Goal: Use online tool/utility: Utilize a website feature to perform a specific function

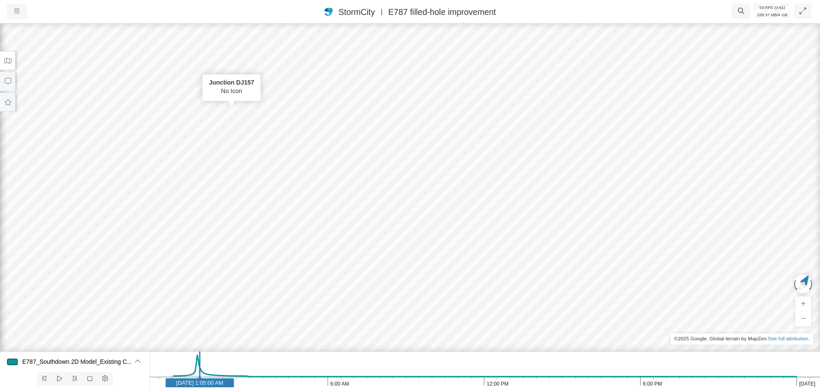
drag, startPoint x: 389, startPoint y: 296, endPoint x: 418, endPoint y: 228, distance: 74.3
click at [408, 229] on div "Entity or function does not exist in this scenario. Building Government facilit…" at bounding box center [410, 205] width 820 height 367
click at [23, 12] on button "button" at bounding box center [17, 11] width 20 height 15
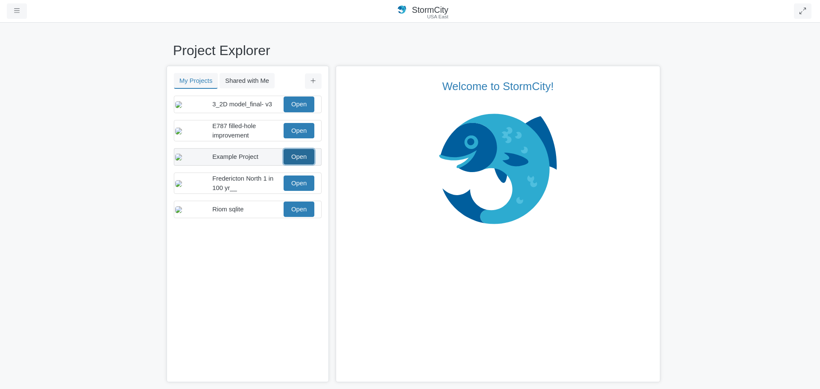
click at [300, 162] on link "Open" at bounding box center [299, 156] width 31 height 15
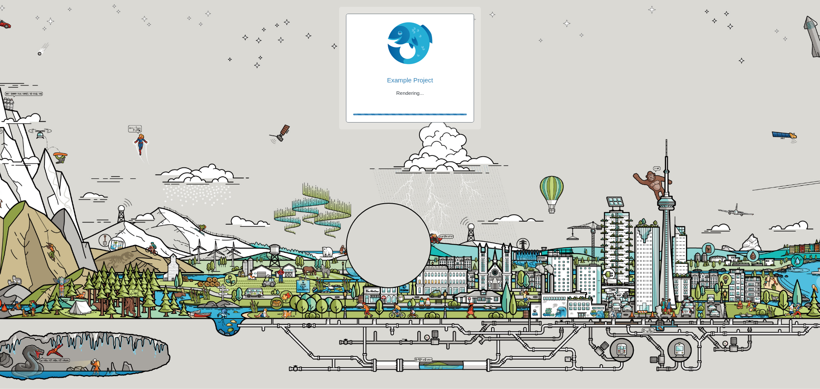
checkbox input "true"
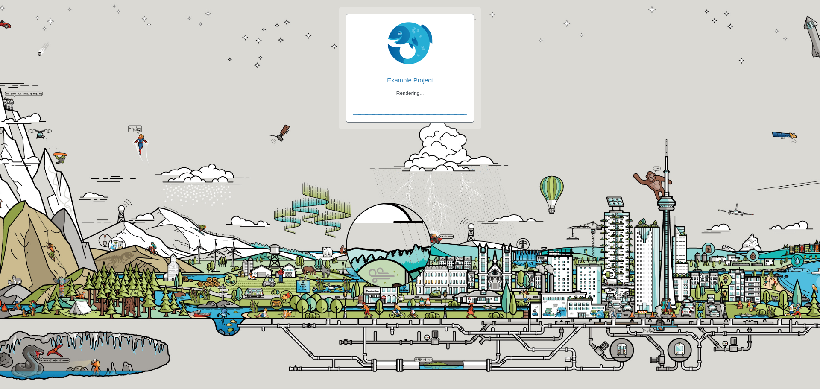
checkbox input "true"
checkbox input "false"
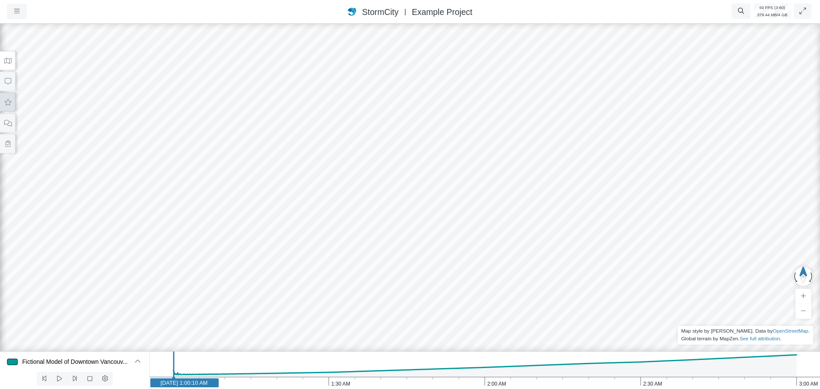
click at [10, 104] on icon at bounding box center [8, 102] width 8 height 6
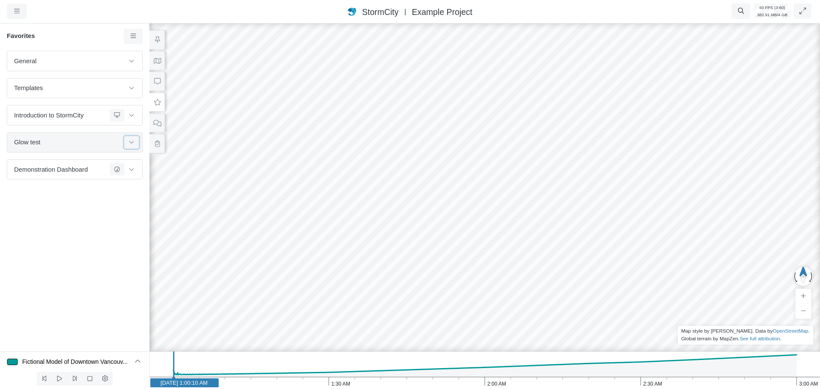
click at [131, 144] on icon at bounding box center [131, 142] width 7 height 6
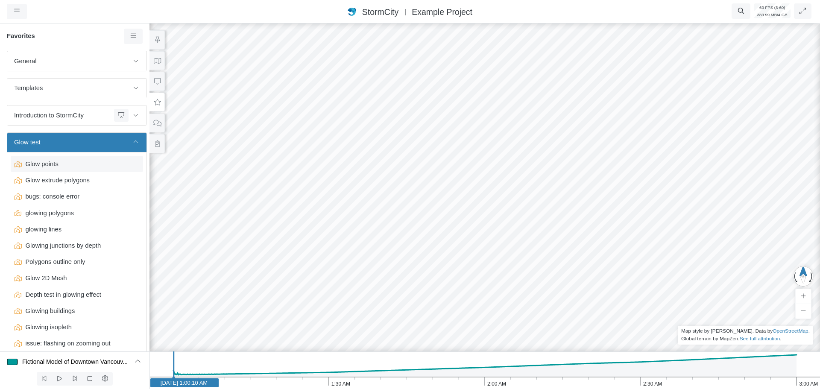
click at [89, 169] on div "Glow points" at bounding box center [77, 164] width 132 height 16
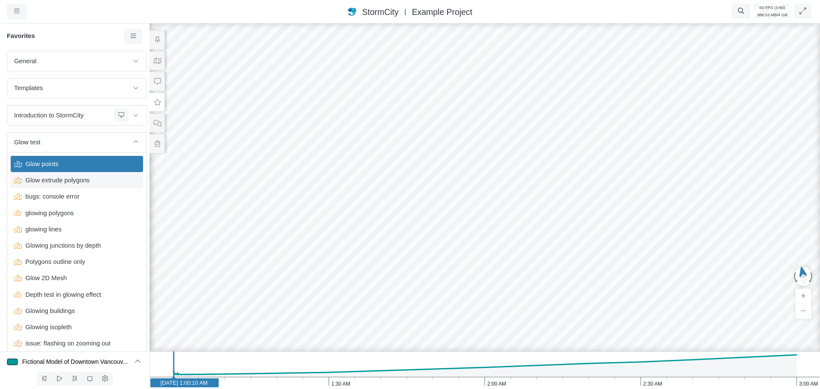
click at [67, 182] on span "Glow extrude polygons" at bounding box center [77, 180] width 111 height 9
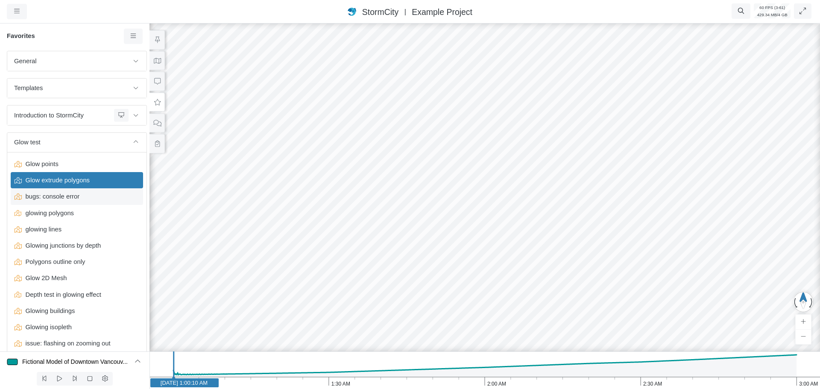
click at [73, 197] on span "bugs: console error" at bounding box center [77, 196] width 111 height 9
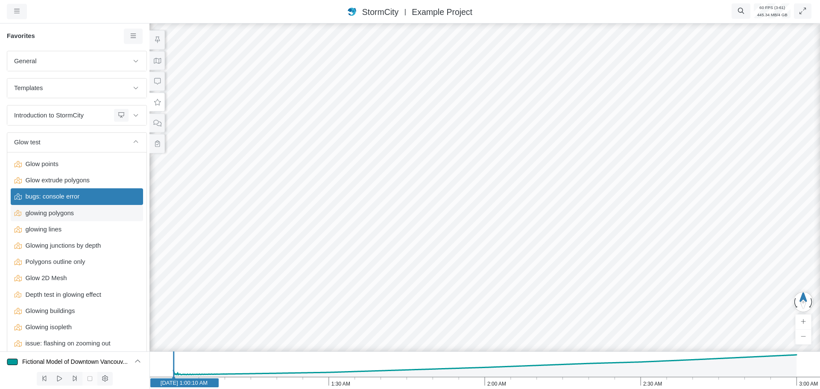
click at [50, 211] on span "glowing polygons" at bounding box center [77, 212] width 111 height 9
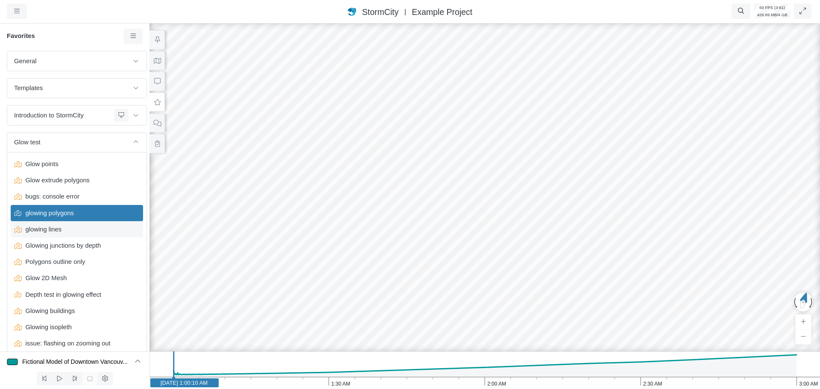
click at [51, 230] on span "glowing lines" at bounding box center [77, 229] width 111 height 9
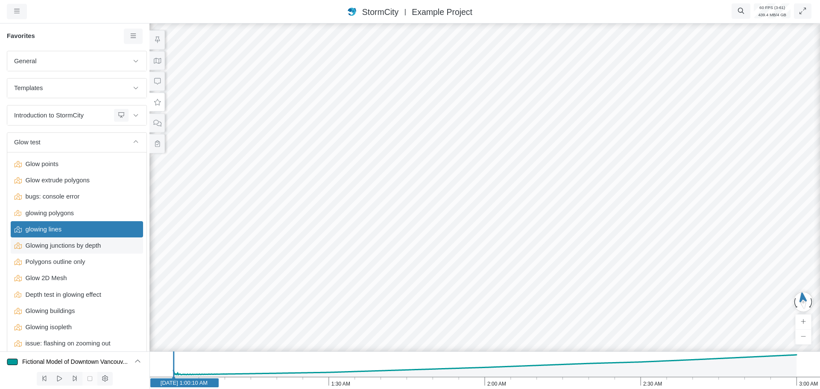
click at [70, 247] on span "Glowing junctions by depth" at bounding box center [77, 245] width 111 height 9
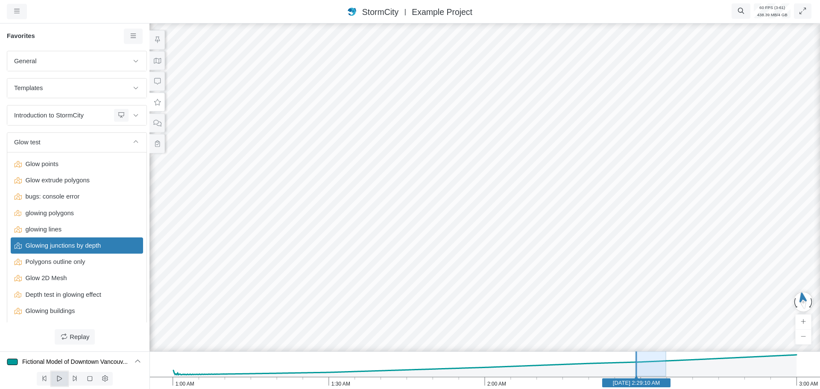
click at [58, 380] on icon at bounding box center [60, 378] width 8 height 6
click at [61, 380] on icon at bounding box center [59, 379] width 5 height 6
click at [62, 380] on icon at bounding box center [60, 378] width 8 height 6
click at [69, 261] on span "Polygons outline only" at bounding box center [77, 261] width 111 height 9
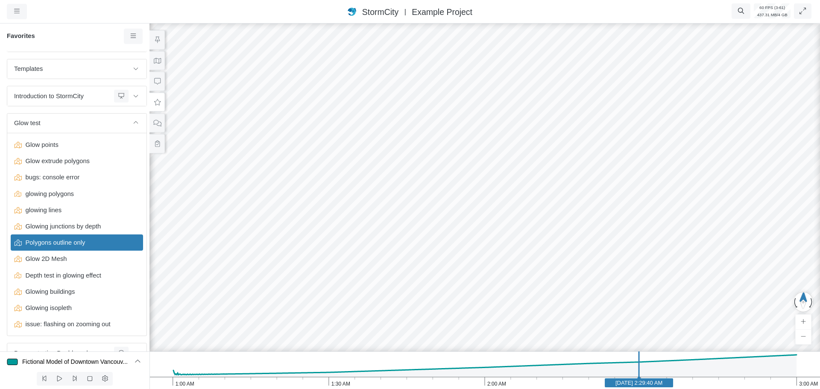
scroll to position [38, 0]
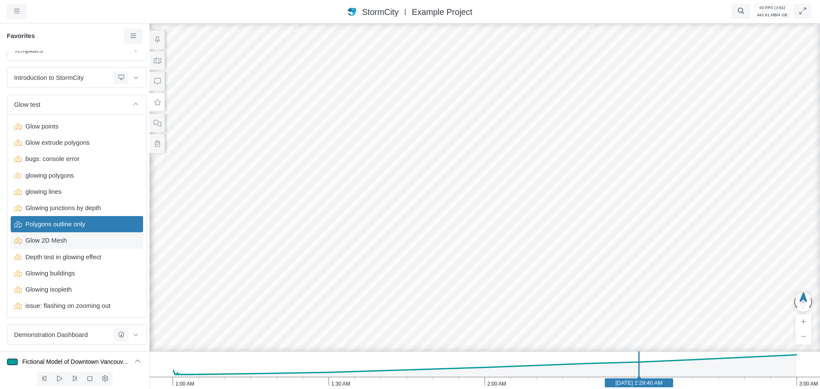
click at [38, 241] on span "Glow 2D Mesh" at bounding box center [77, 240] width 111 height 9
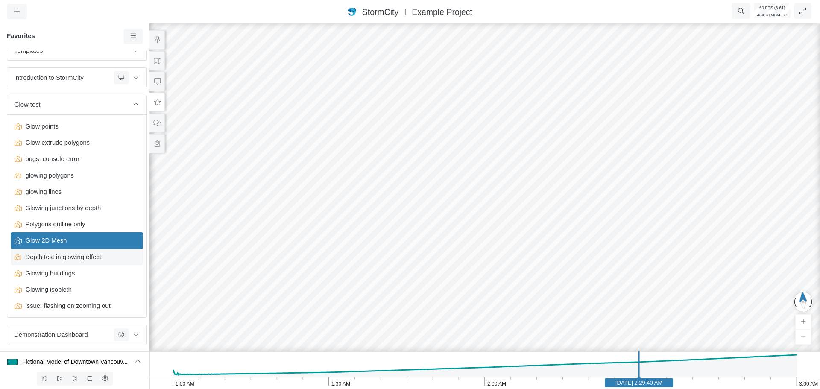
click at [59, 258] on span "Depth test in glowing effect" at bounding box center [77, 256] width 111 height 9
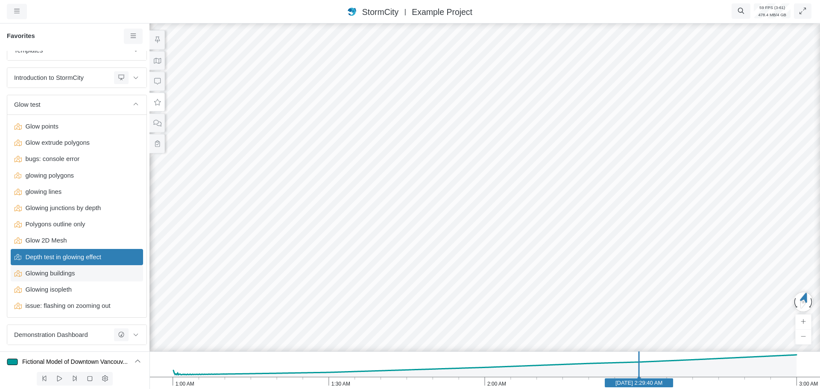
click at [58, 276] on span "Glowing buildings" at bounding box center [77, 273] width 111 height 9
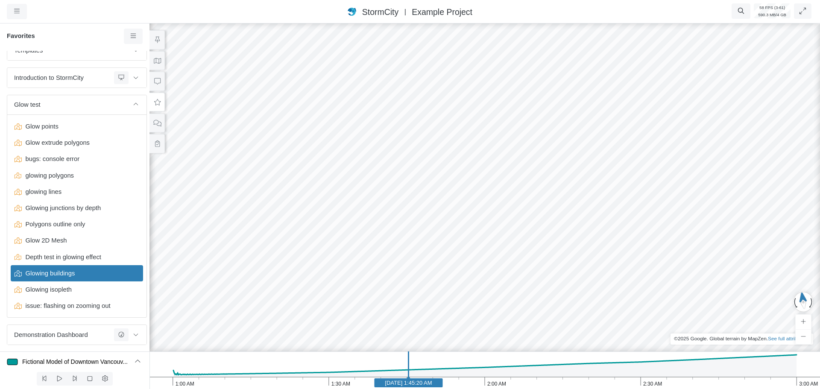
drag, startPoint x: 472, startPoint y: 176, endPoint x: 524, endPoint y: 207, distance: 59.9
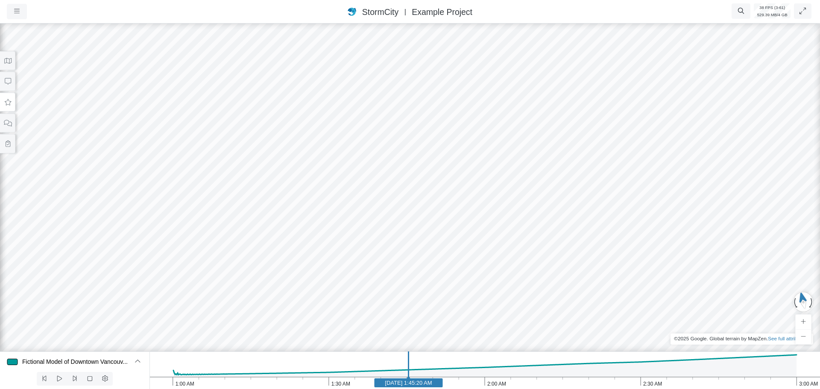
drag, startPoint x: 284, startPoint y: 178, endPoint x: 508, endPoint y: 199, distance: 224.4
click at [508, 199] on div at bounding box center [410, 205] width 820 height 367
click at [14, 106] on button at bounding box center [7, 102] width 15 height 19
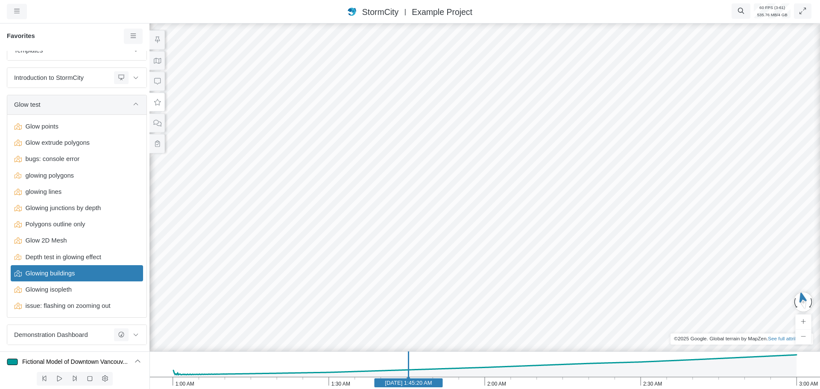
scroll to position [25, 0]
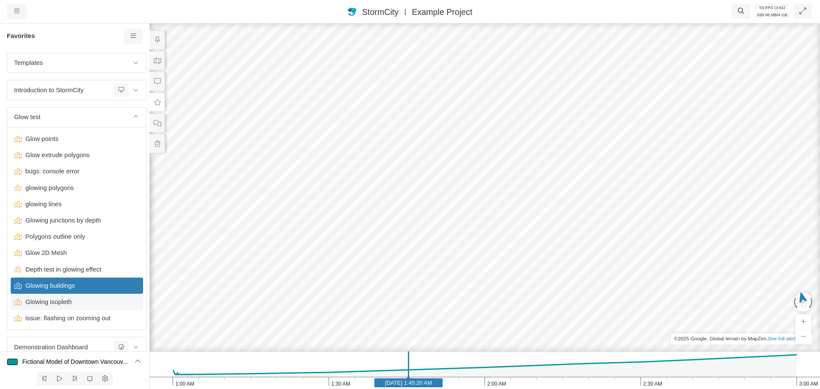
click at [56, 305] on span "Glowing isopleth" at bounding box center [77, 301] width 111 height 9
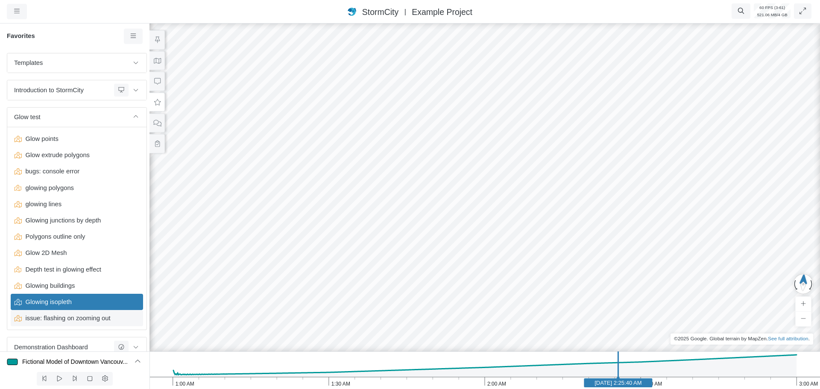
click at [71, 319] on span "issue: flashing on zooming out" at bounding box center [77, 318] width 111 height 9
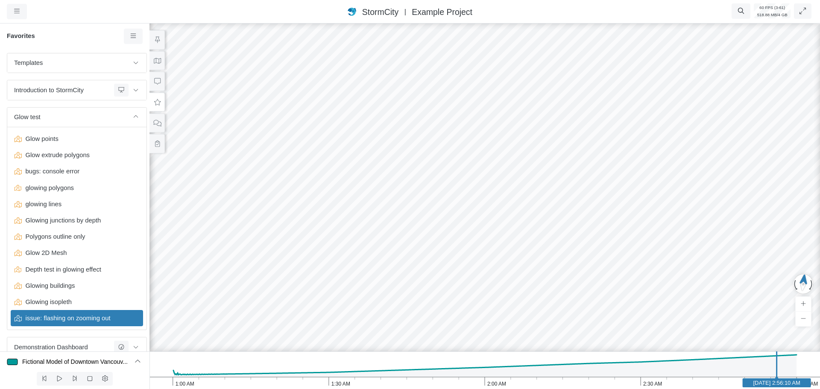
drag, startPoint x: 471, startPoint y: 142, endPoint x: 454, endPoint y: 193, distance: 53.5
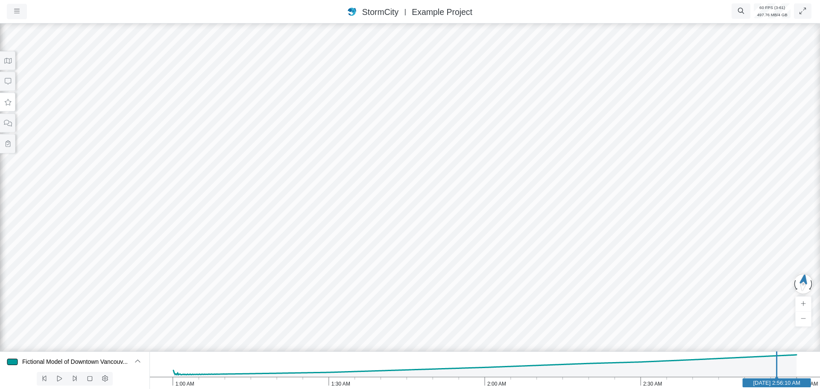
click at [7, 103] on icon at bounding box center [8, 102] width 8 height 6
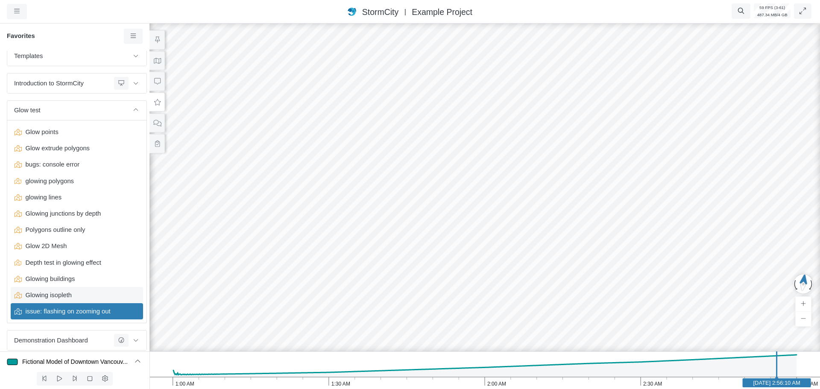
scroll to position [38, 0]
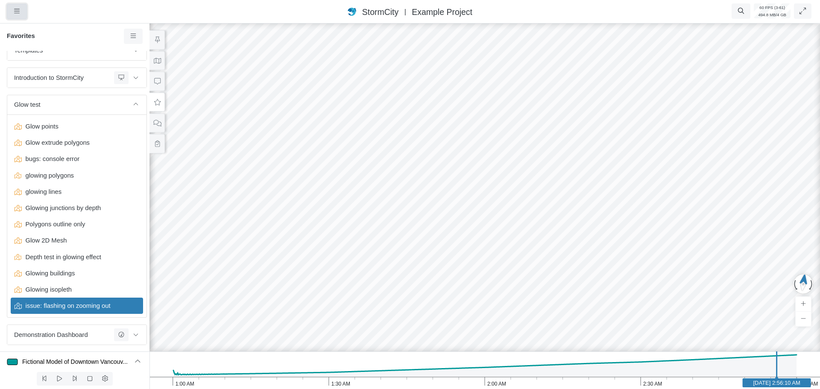
click at [16, 13] on icon "button" at bounding box center [17, 11] width 6 height 4
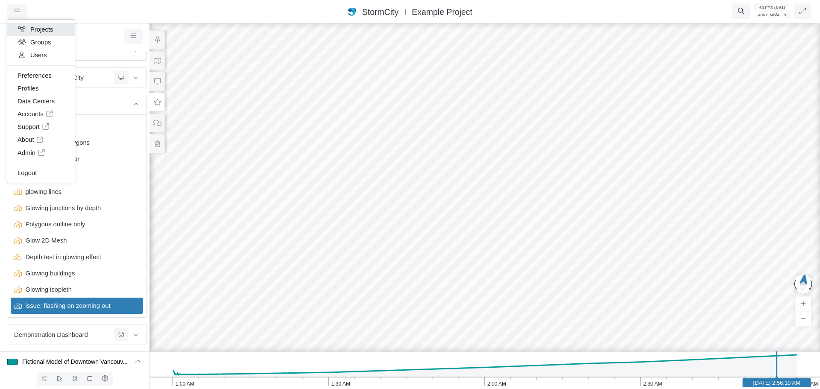
click at [40, 29] on link "Projects" at bounding box center [40, 29] width 67 height 13
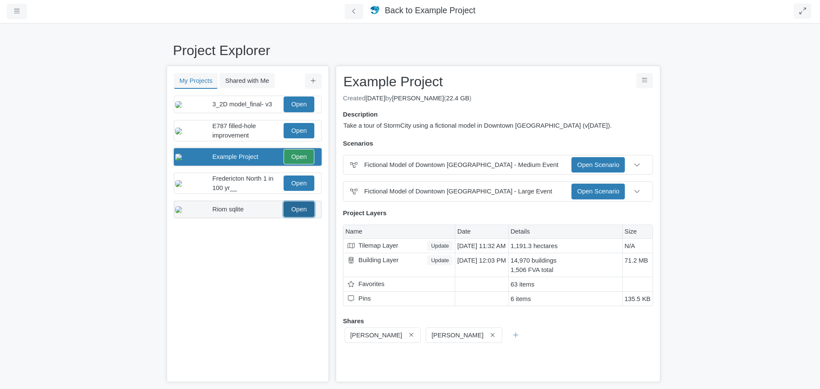
click at [292, 217] on link "Open" at bounding box center [299, 209] width 31 height 15
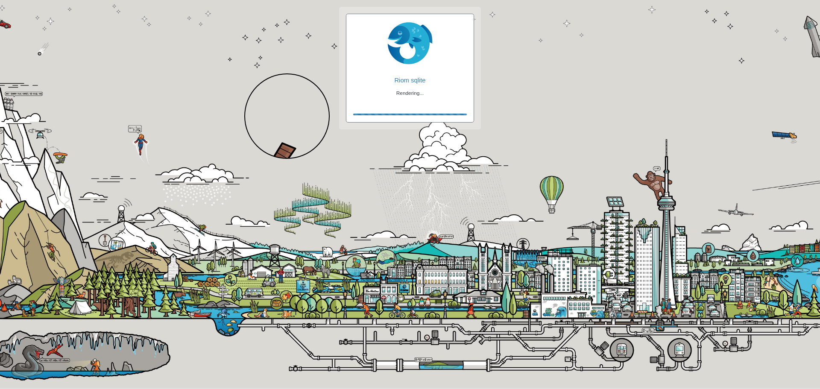
checkbox input "true"
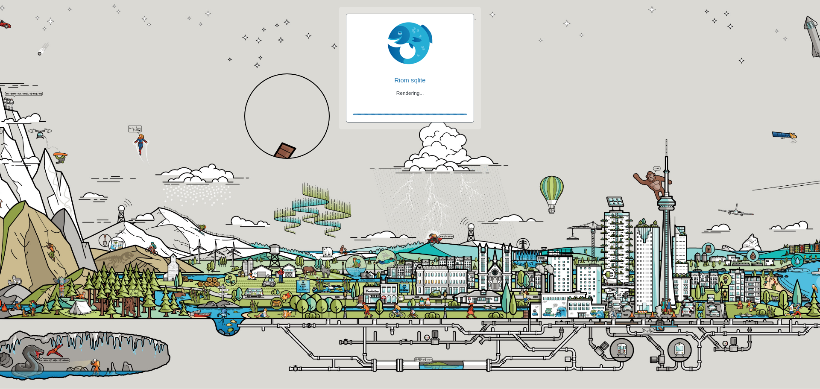
checkbox input "true"
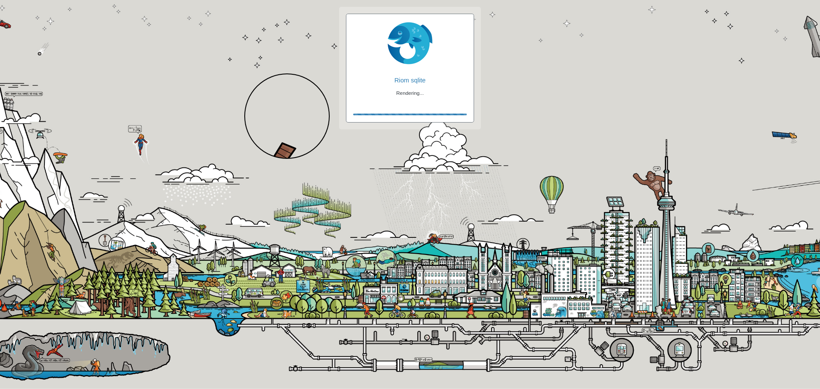
checkbox input "false"
checkbox input "true"
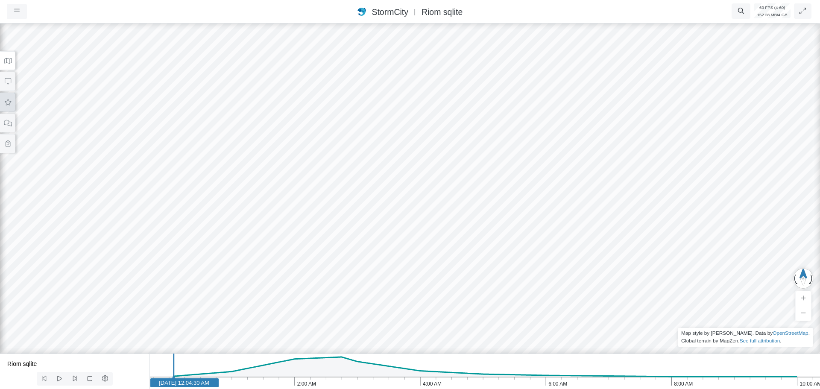
click at [10, 104] on icon at bounding box center [8, 102] width 8 height 6
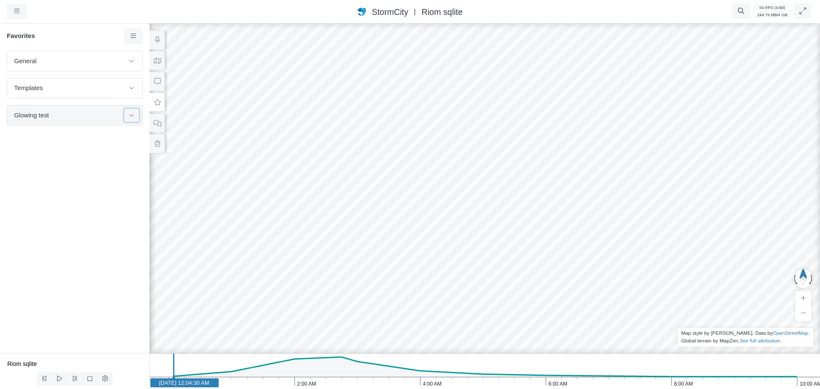
click at [132, 118] on button at bounding box center [131, 115] width 15 height 12
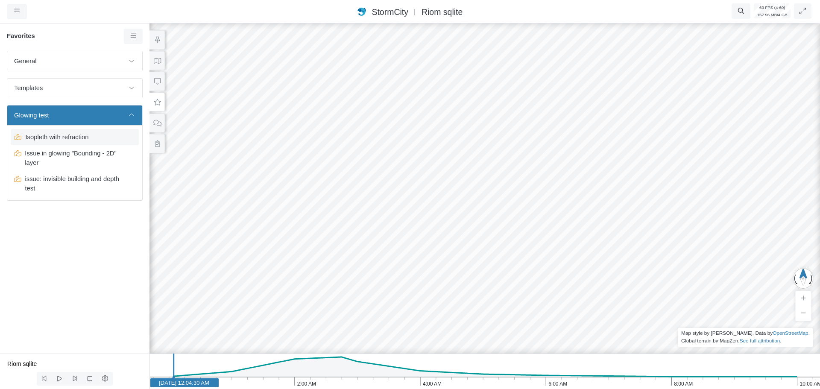
click at [61, 142] on div "Isopleth with refraction" at bounding box center [75, 137] width 128 height 16
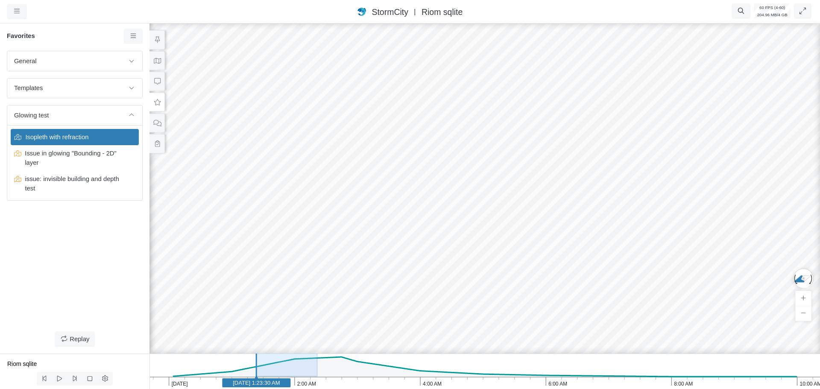
drag, startPoint x: 451, startPoint y: 203, endPoint x: 549, endPoint y: 208, distance: 98.8
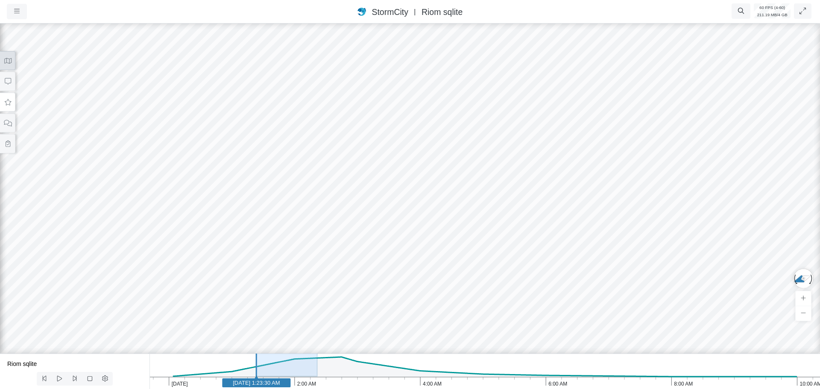
click at [6, 59] on icon at bounding box center [7, 61] width 7 height 6
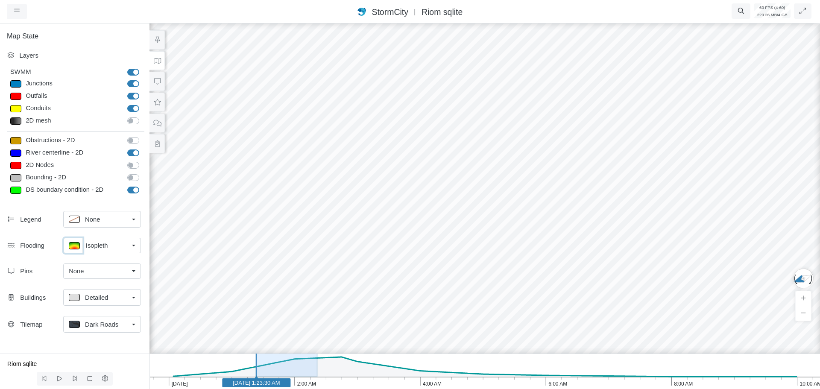
click at [72, 246] on p at bounding box center [74, 245] width 11 height 7
checkbox input "true"
type input "< 0.5 m"
type textarea "TS_Depth < 0.5"
checkbox input "true"
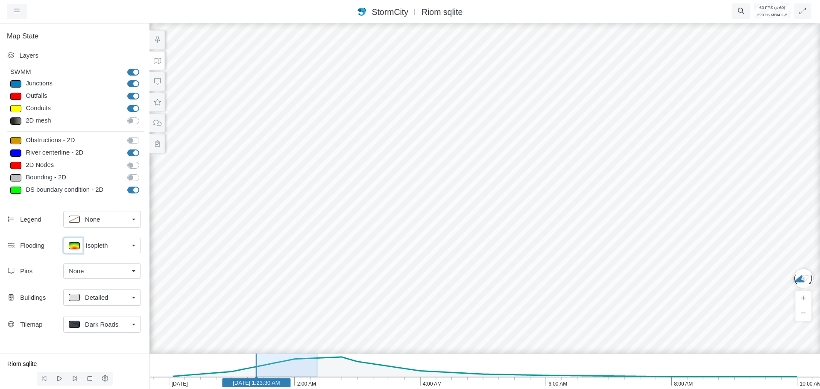
type input "0"
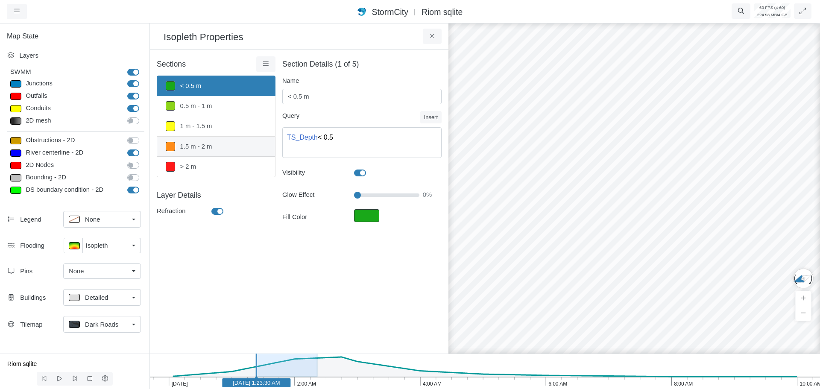
click at [217, 147] on link "1.5 m - 2 m" at bounding box center [216, 147] width 119 height 20
type input "1.5 m - 2 m"
type textarea "TS_Depth >= 1.5 AND TS_Depth < 2"
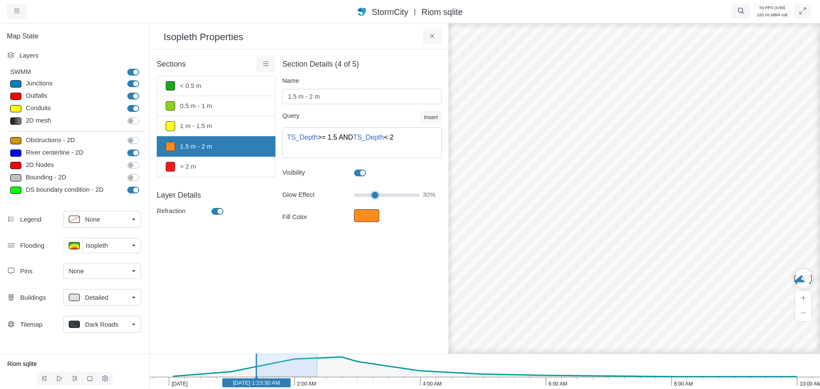
click at [372, 196] on input "Glow Effect" at bounding box center [386, 195] width 65 height 9
click at [394, 194] on input "Glow Effect" at bounding box center [386, 195] width 65 height 9
drag, startPoint x: 396, startPoint y: 195, endPoint x: 349, endPoint y: 194, distance: 47.0
type input "0"
click at [354, 194] on input "Glow Effect" at bounding box center [386, 195] width 65 height 9
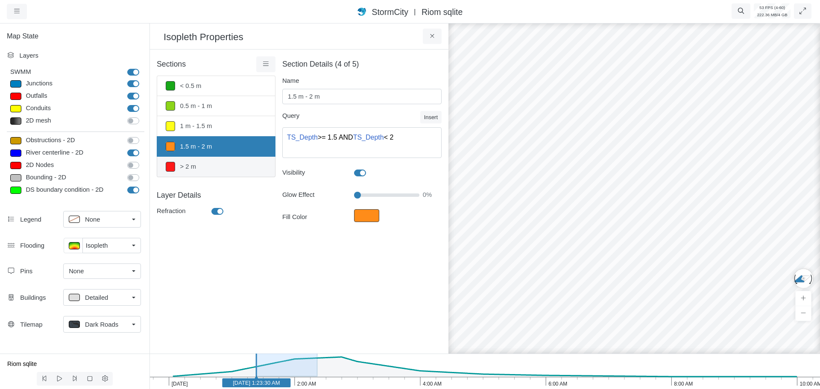
click at [217, 170] on link "> 2 m" at bounding box center [216, 167] width 119 height 20
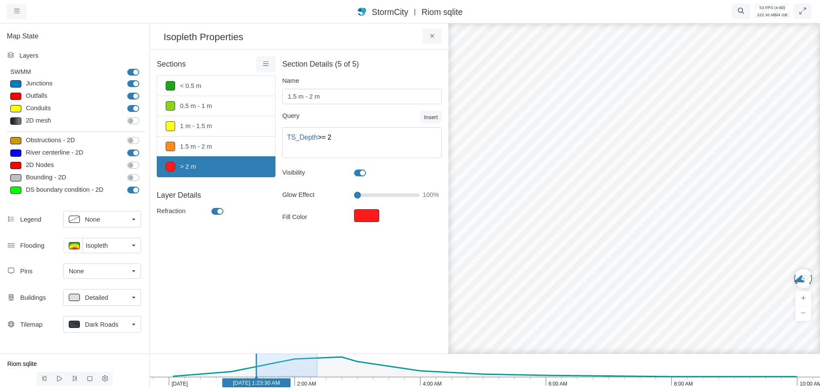
type input "> 2 m"
type textarea "TS_Depth >= 2"
type input "100"
click at [59, 377] on icon at bounding box center [60, 378] width 8 height 6
click at [275, 383] on text "Jan 30, 2012 1:24:00 AM" at bounding box center [256, 383] width 47 height 6
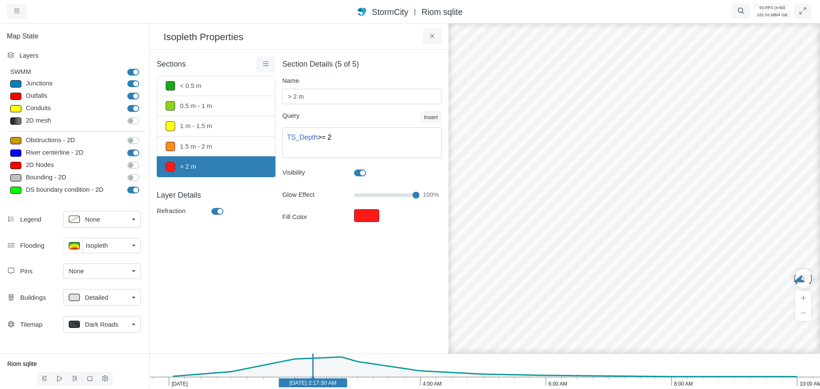
click at [273, 385] on icon "10:00 AM 8:00 AM 6:00 AM 4:00 AM 2:00 AM Jan 30, 2012 Jan 30, 2012 2:17:30 AM" at bounding box center [484, 371] width 671 height 35
drag, startPoint x: 434, startPoint y: 37, endPoint x: 421, endPoint y: 41, distance: 13.5
click at [423, 40] on button at bounding box center [432, 36] width 19 height 15
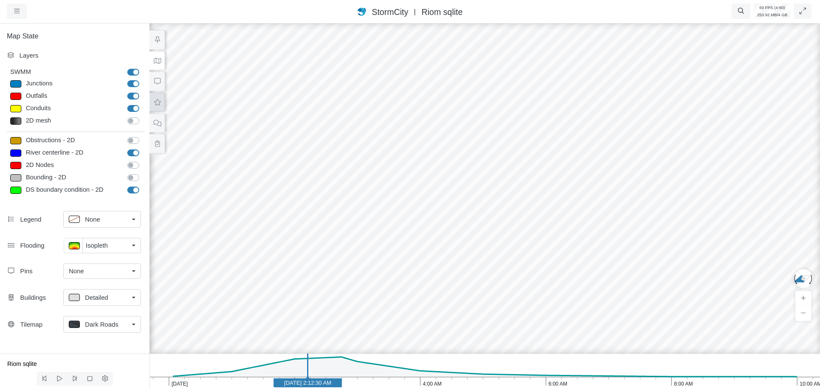
click at [159, 102] on icon at bounding box center [157, 102] width 8 height 6
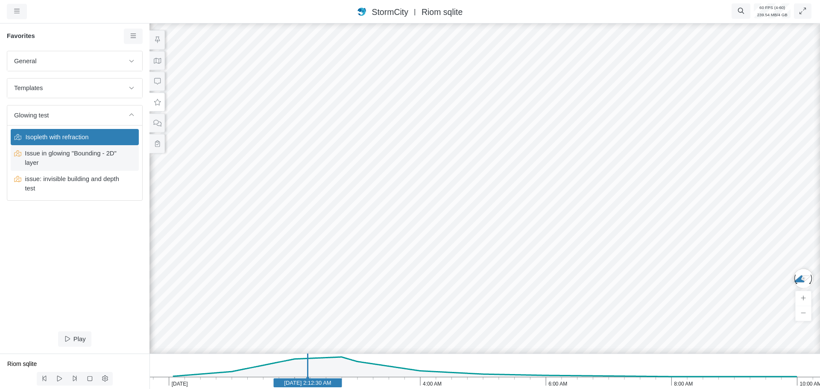
click at [67, 156] on span "Issue in glowing "Bounding - 2D" layer" at bounding box center [74, 158] width 107 height 19
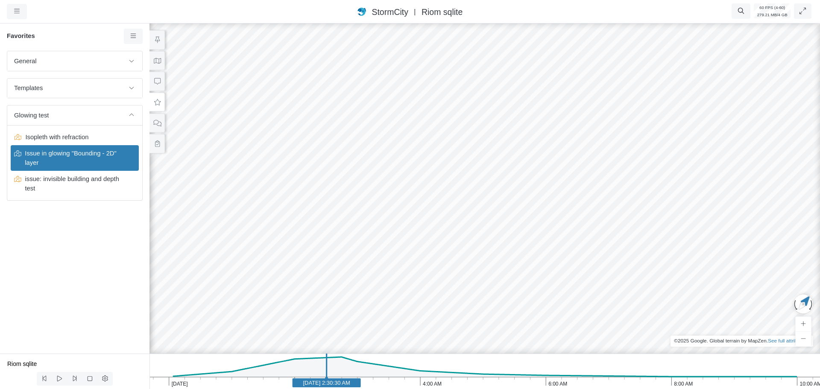
drag, startPoint x: 481, startPoint y: 169, endPoint x: 395, endPoint y: 146, distance: 88.9
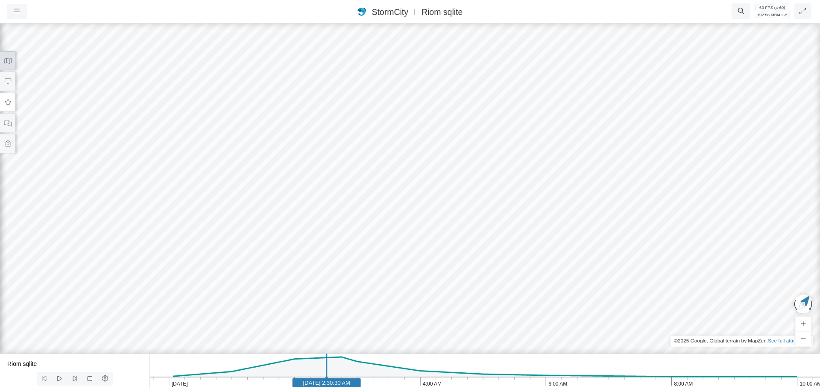
click at [4, 62] on icon at bounding box center [7, 61] width 7 height 6
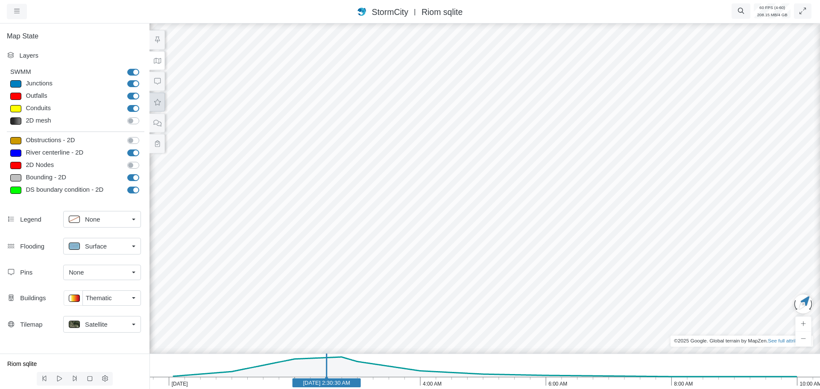
click at [159, 106] on button at bounding box center [156, 102] width 15 height 19
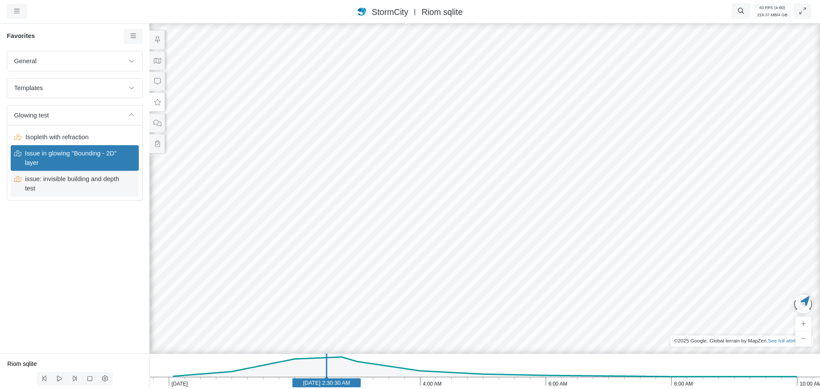
click at [66, 183] on span "issue: invisible building and depth test" at bounding box center [74, 183] width 107 height 19
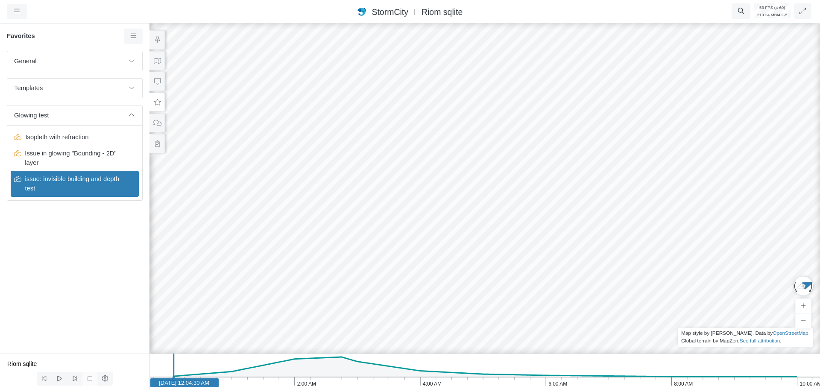
drag, startPoint x: 568, startPoint y: 203, endPoint x: 286, endPoint y: 226, distance: 282.8
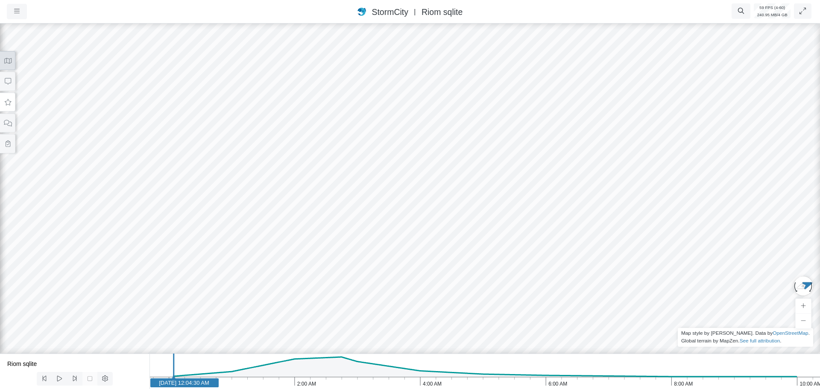
click at [10, 63] on icon at bounding box center [8, 61] width 8 height 6
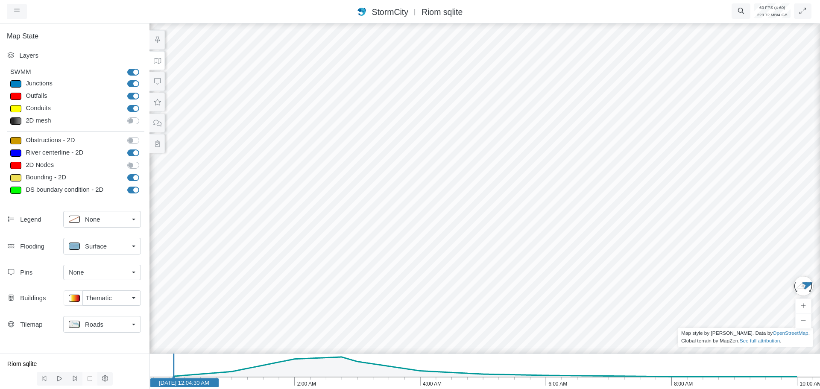
click at [108, 299] on span "Thematic" at bounding box center [99, 297] width 26 height 9
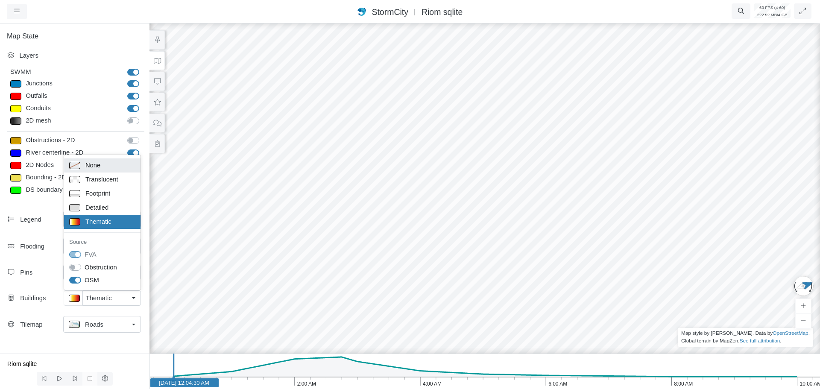
click at [100, 166] on span "None" at bounding box center [92, 165] width 15 height 9
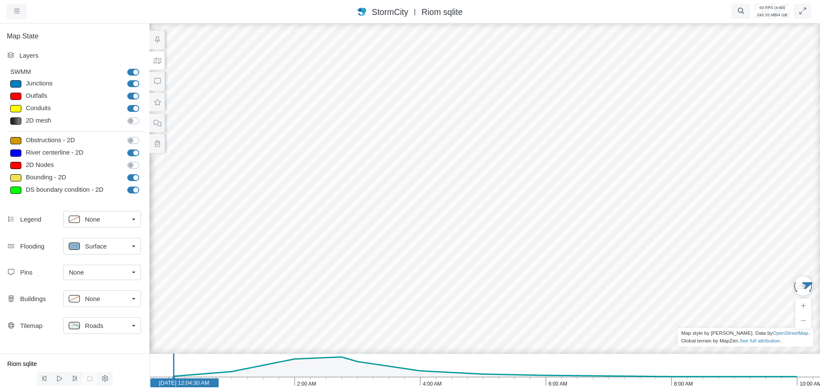
click at [100, 296] on div "None" at bounding box center [99, 298] width 60 height 11
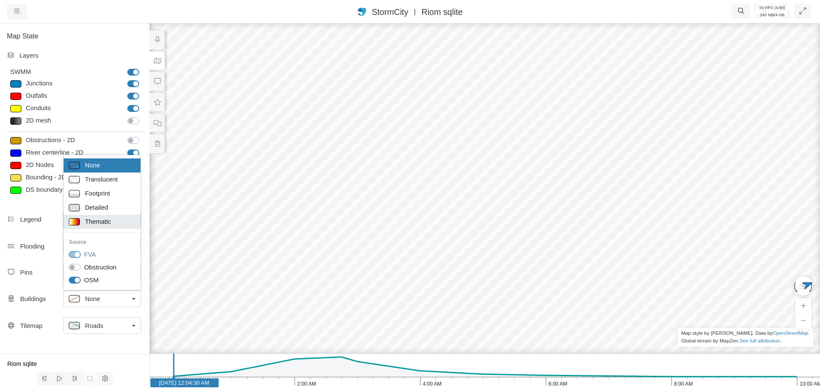
click at [97, 220] on span "Thematic" at bounding box center [98, 221] width 26 height 9
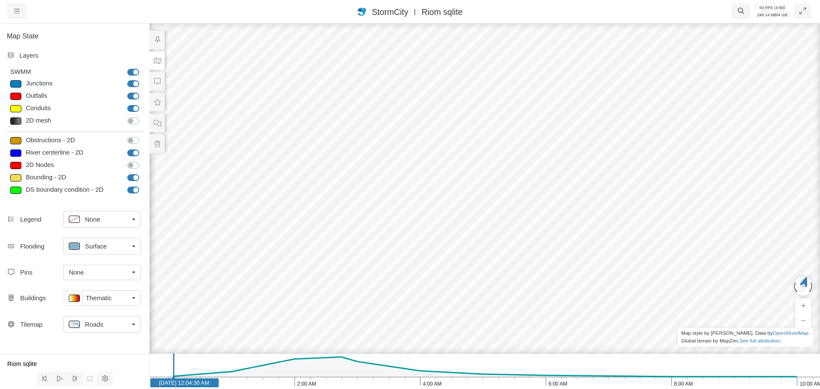
drag, startPoint x: 512, startPoint y: 220, endPoint x: 719, endPoint y: 200, distance: 208.1
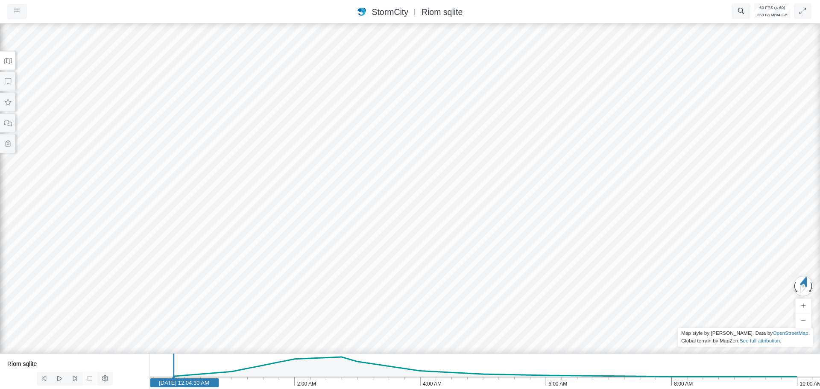
click at [9, 62] on icon at bounding box center [8, 61] width 8 height 6
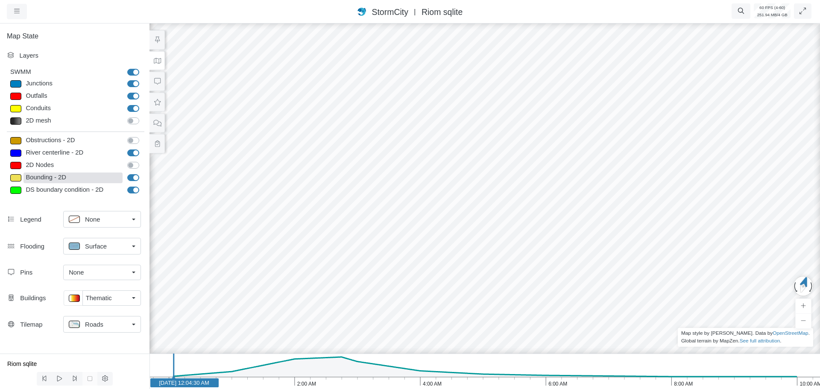
click at [35, 179] on div "Bounding - 2D" at bounding box center [72, 178] width 99 height 11
type input "Visible"
type input "1.5"
type input "10"
select select "None"
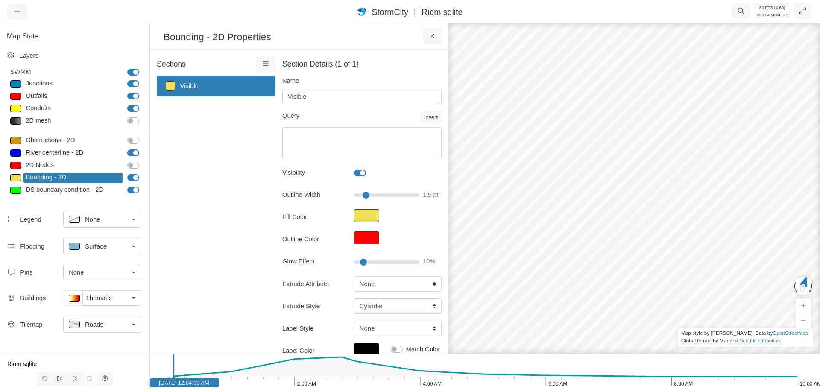
click at [208, 84] on link "Visible" at bounding box center [216, 86] width 119 height 21
click at [370, 261] on input "Glow Effect" at bounding box center [386, 261] width 65 height 9
drag, startPoint x: 366, startPoint y: 261, endPoint x: 361, endPoint y: 261, distance: 5.6
type input "10"
click at [361, 261] on input "Glow Effect" at bounding box center [386, 261] width 65 height 9
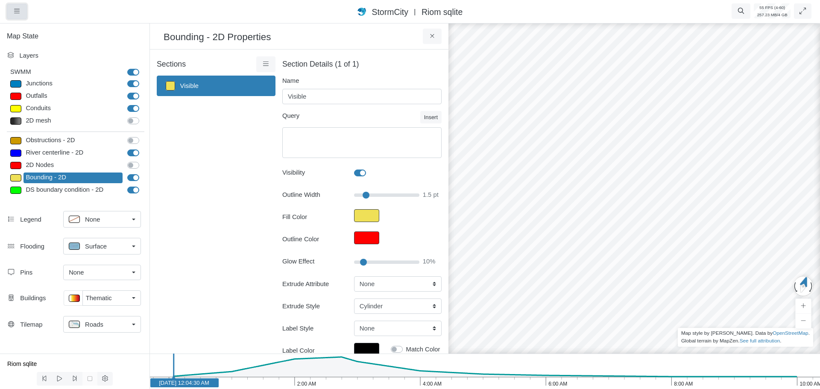
click at [24, 10] on button "button" at bounding box center [17, 11] width 20 height 15
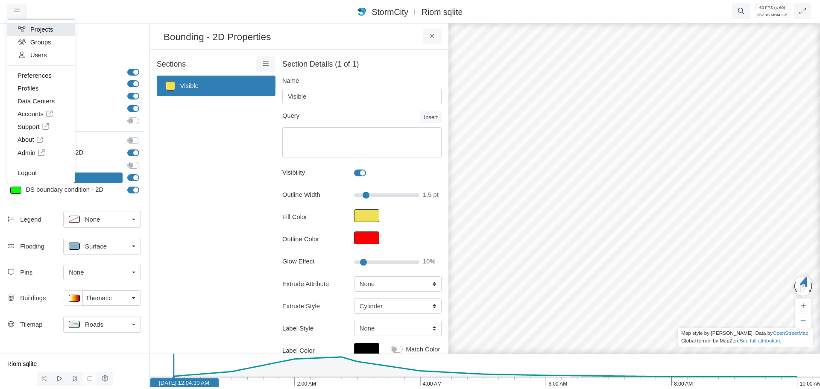
click at [47, 30] on link "Projects" at bounding box center [40, 29] width 67 height 13
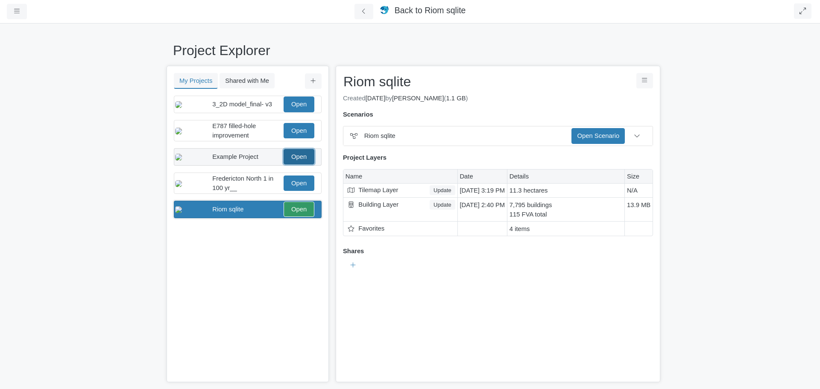
click at [295, 164] on link "Open" at bounding box center [299, 156] width 31 height 15
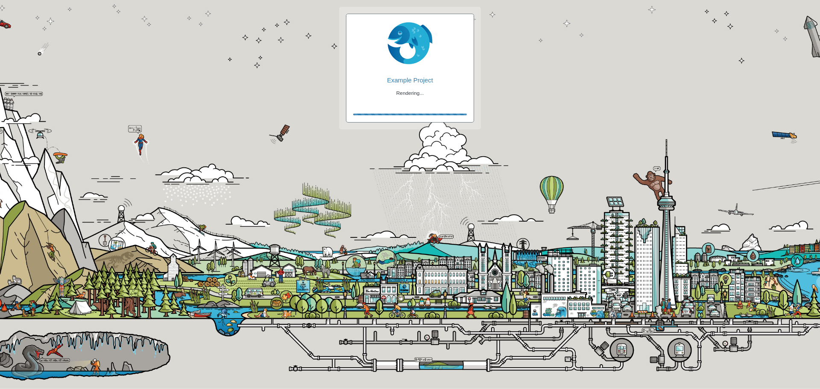
checkbox input "true"
checkbox input "false"
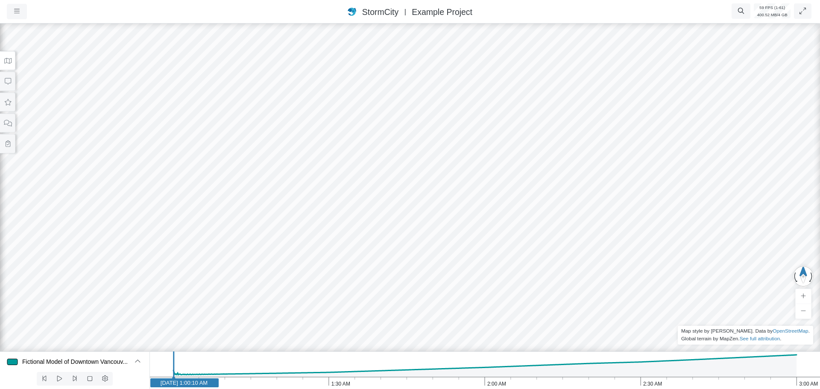
drag, startPoint x: 328, startPoint y: 143, endPoint x: 418, endPoint y: 167, distance: 93.2
click at [416, 167] on div at bounding box center [410, 205] width 820 height 367
click at [8, 62] on icon at bounding box center [8, 61] width 8 height 6
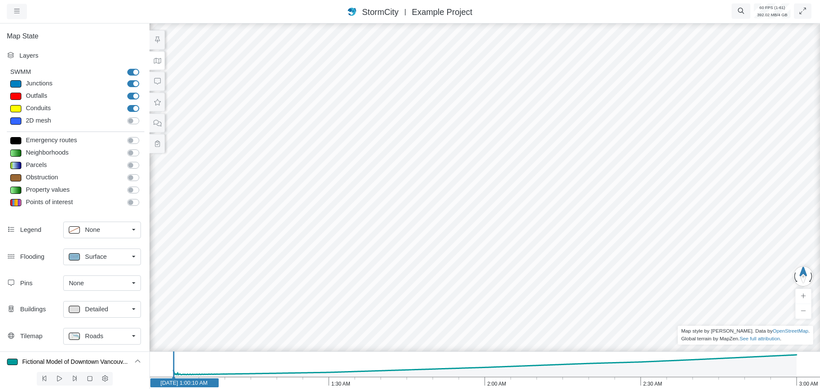
click at [14, 109] on div at bounding box center [15, 108] width 11 height 7
type input "Visible"
checkbox input "true"
type input "2"
checkbox input "true"
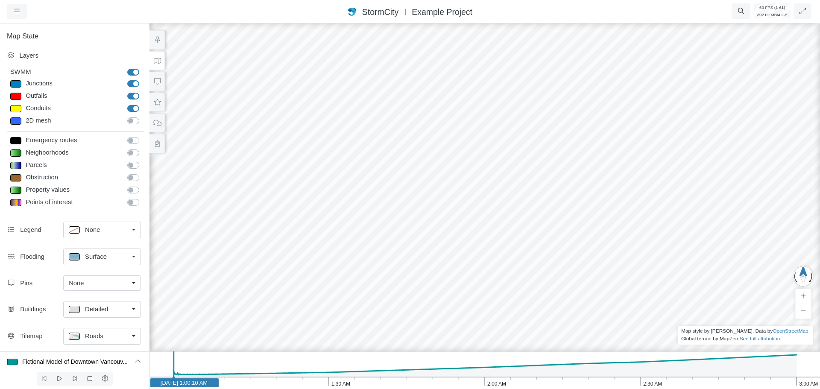
type input "0"
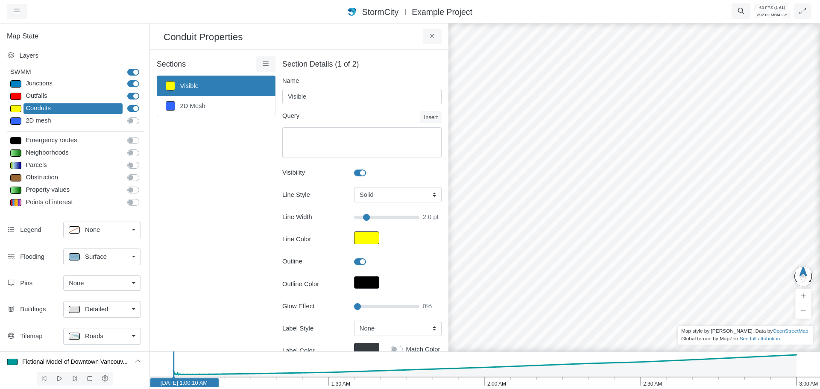
type input "2"
type input "30"
click at [371, 304] on input "Glow Effect" at bounding box center [386, 306] width 65 height 9
type input "2"
drag, startPoint x: 616, startPoint y: 169, endPoint x: 568, endPoint y: 177, distance: 48.6
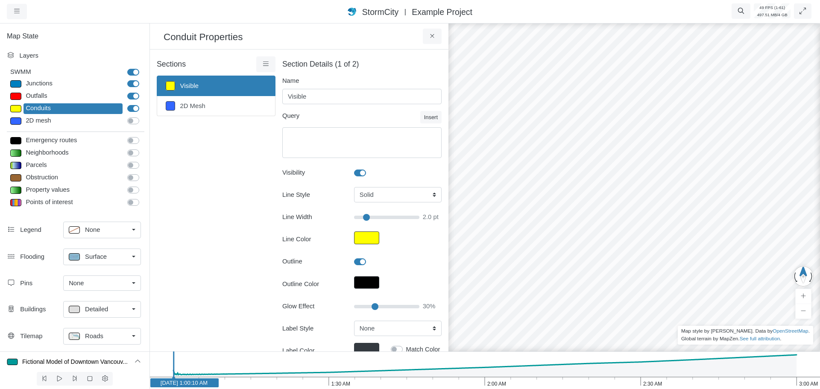
click at [591, 182] on div at bounding box center [634, 205] width 820 height 367
click at [17, 81] on div at bounding box center [15, 83] width 11 height 7
select select "CIRCLE"
type input "7"
checkbox input "true"
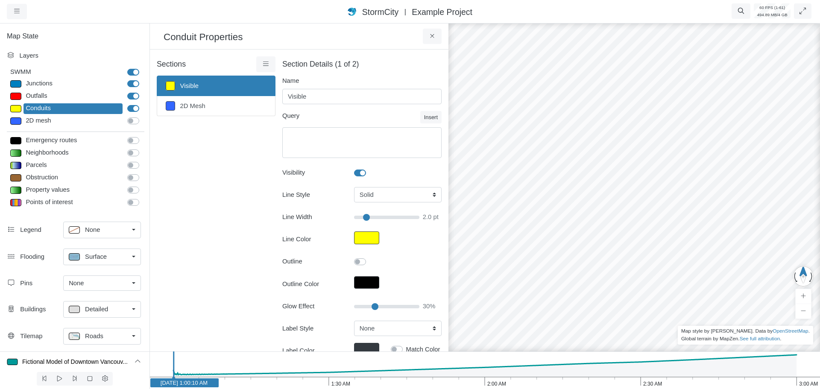
type input "0"
type input "7"
select select "None"
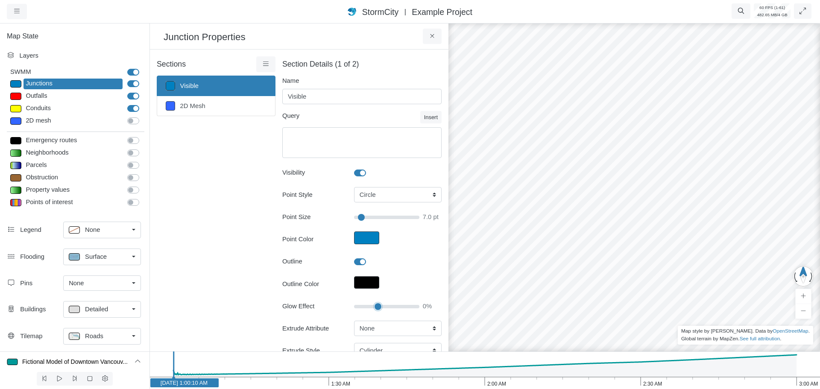
type input "35"
click at [376, 307] on input "Glow Effect" at bounding box center [386, 306] width 65 height 9
type input "7"
drag, startPoint x: 374, startPoint y: 305, endPoint x: 344, endPoint y: 305, distance: 30.3
type input "0"
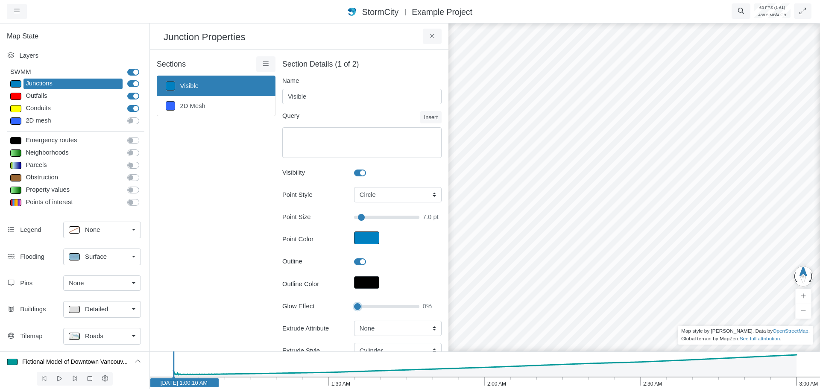
click at [354, 305] on input "Glow Effect" at bounding box center [386, 306] width 65 height 9
type input "7"
type input "5.5"
click at [386, 216] on input "Point Size" at bounding box center [386, 217] width 65 height 9
click at [369, 214] on input "Point Size" at bounding box center [386, 217] width 65 height 9
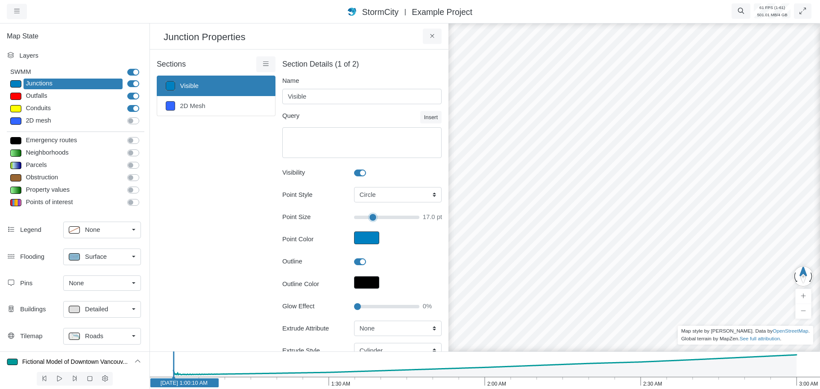
type input "18"
type input "30"
click at [372, 305] on input "Glow Effect" at bounding box center [386, 306] width 65 height 9
type input "18"
drag, startPoint x: 372, startPoint y: 303, endPoint x: 345, endPoint y: 294, distance: 28.5
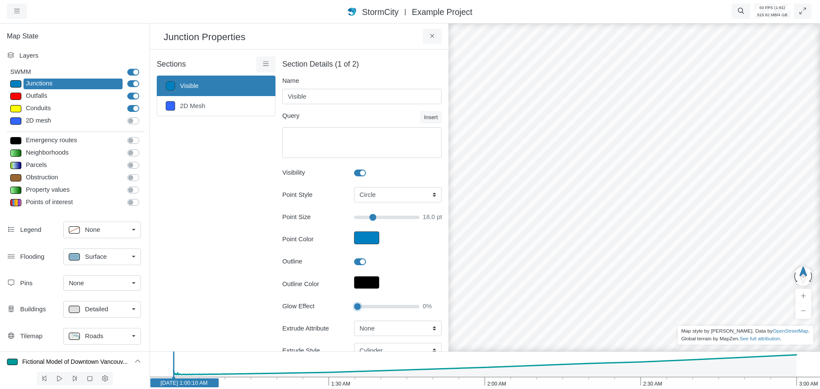
type input "0"
click at [354, 306] on input "Glow Effect" at bounding box center [386, 306] width 65 height 9
type input "18"
click at [34, 111] on div "Conduits" at bounding box center [72, 108] width 99 height 11
select select "BOX"
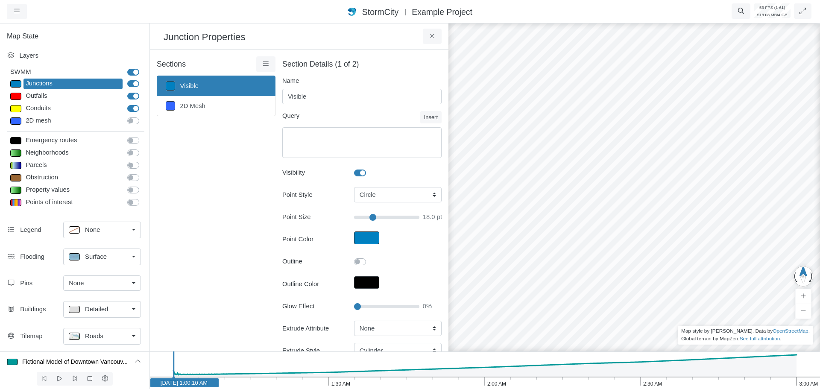
type input "30.5"
checkbox input "false"
type input "2"
checkbox input "true"
type input "30"
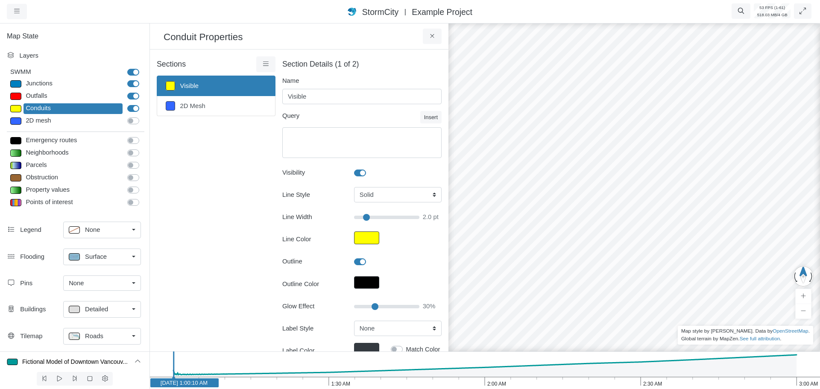
type input "30.5"
type input "2"
type input "55"
click at [386, 306] on input "Glow Effect" at bounding box center [386, 306] width 65 height 9
type input "30.5"
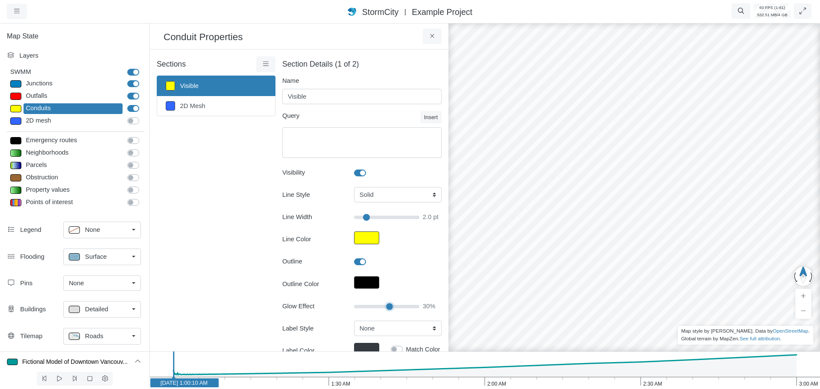
type input "2"
drag, startPoint x: 622, startPoint y: 225, endPoint x: 536, endPoint y: 173, distance: 100.8
click at [29, 84] on div "Junctions" at bounding box center [72, 84] width 99 height 11
select select "CIRCLE"
type input "18"
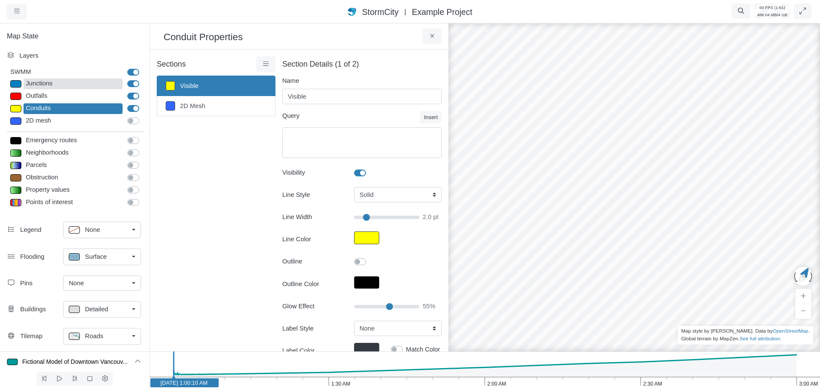
checkbox input "true"
type input "0"
type input "18"
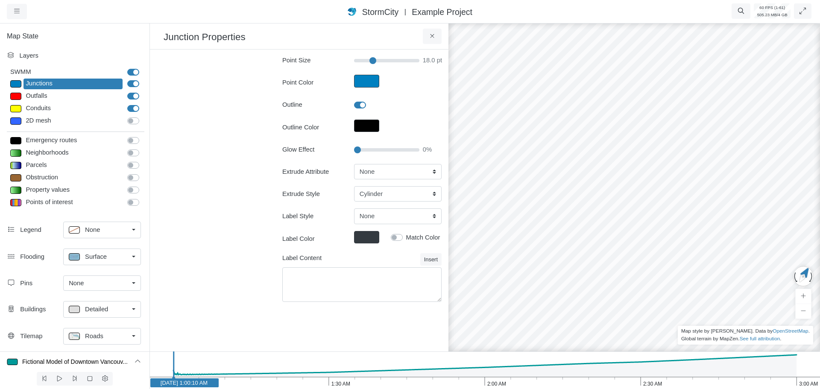
scroll to position [171, 0]
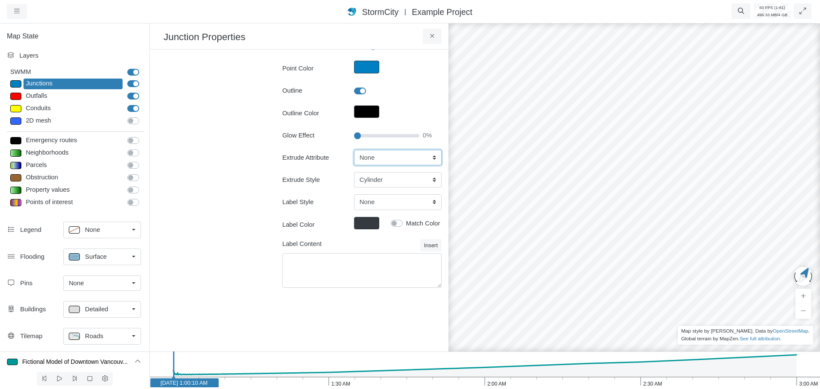
click at [384, 159] on select "None Fixed Height X-Coordinate Y-Coordinate Invert El. Depth Initial Depth Surc…" at bounding box center [398, 157] width 88 height 15
select select "Fixed Height"
click at [354, 150] on select "None Fixed Height X-Coordinate Y-Coordinate Invert El. Depth Initial Depth Surc…" at bounding box center [398, 157] width 88 height 15
type input "18"
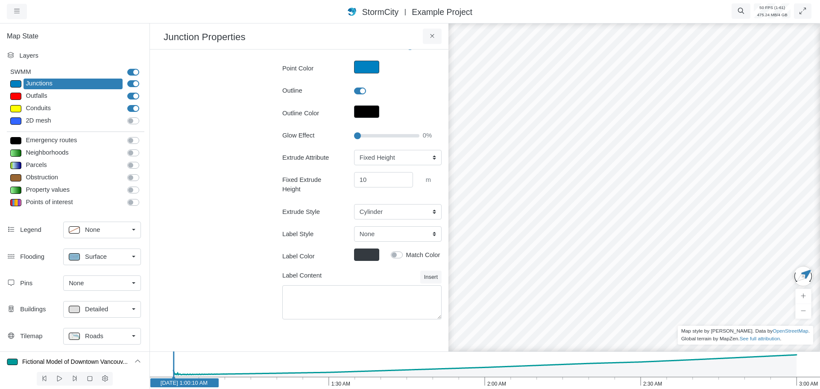
drag, startPoint x: 665, startPoint y: 203, endPoint x: 538, endPoint y: 155, distance: 136.4
drag, startPoint x: 648, startPoint y: 164, endPoint x: 598, endPoint y: 198, distance: 60.3
click at [598, 198] on div at bounding box center [634, 205] width 820 height 367
type input "20"
click at [366, 136] on input "Glow Effect" at bounding box center [386, 135] width 65 height 9
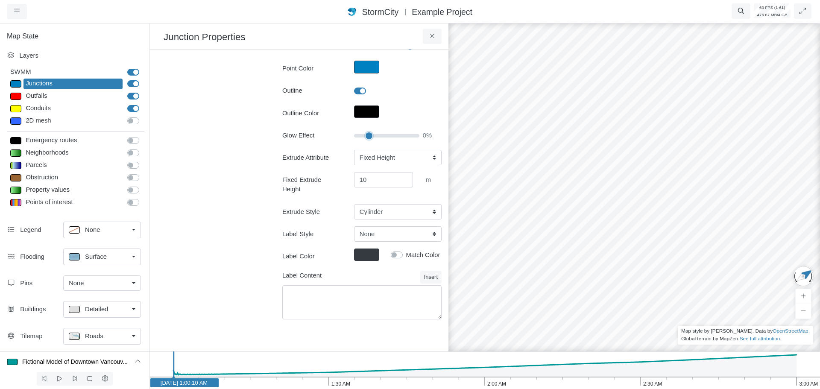
type input "18"
drag, startPoint x: 628, startPoint y: 214, endPoint x: 631, endPoint y: 188, distance: 26.7
drag, startPoint x: 366, startPoint y: 136, endPoint x: 347, endPoint y: 139, distance: 19.5
type input "0"
click at [354, 134] on input "Glow Effect" at bounding box center [386, 135] width 65 height 9
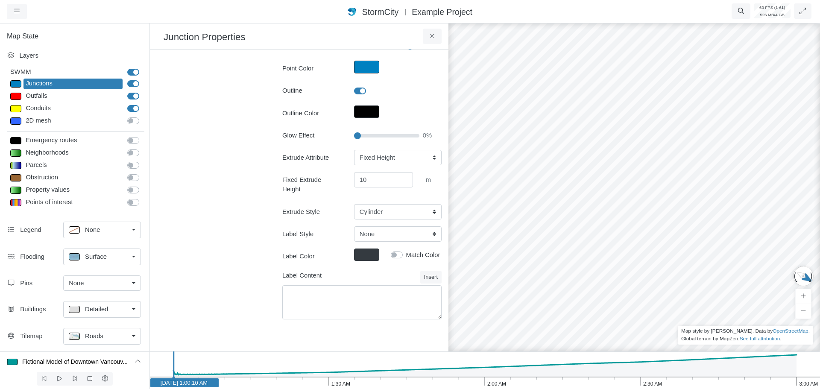
drag, startPoint x: 715, startPoint y: 241, endPoint x: 451, endPoint y: 281, distance: 267.0
click at [367, 179] on input "10" at bounding box center [383, 179] width 59 height 15
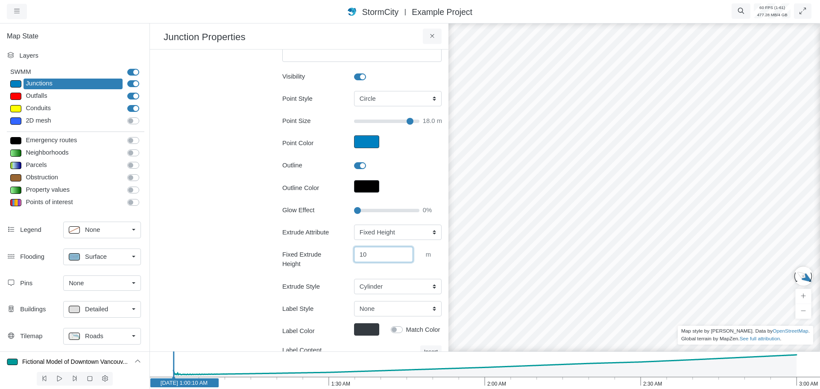
scroll to position [85, 0]
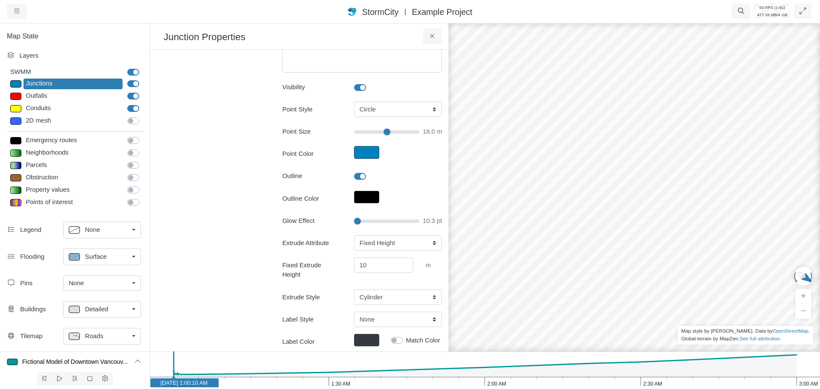
click at [384, 132] on input "Point Size" at bounding box center [386, 131] width 65 height 9
click at [375, 131] on input "Point Size" at bounding box center [386, 131] width 65 height 9
drag, startPoint x: 680, startPoint y: 253, endPoint x: 545, endPoint y: 239, distance: 135.8
type input "4.2"
click at [366, 131] on input "Point Size" at bounding box center [386, 131] width 65 height 9
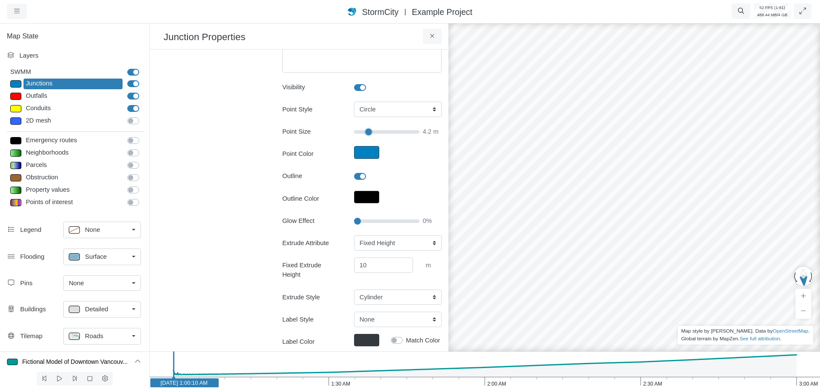
drag, startPoint x: 681, startPoint y: 211, endPoint x: 595, endPoint y: 215, distance: 85.9
drag, startPoint x: 729, startPoint y: 228, endPoint x: 581, endPoint y: 179, distance: 155.5
